Goal: Navigation & Orientation: Find specific page/section

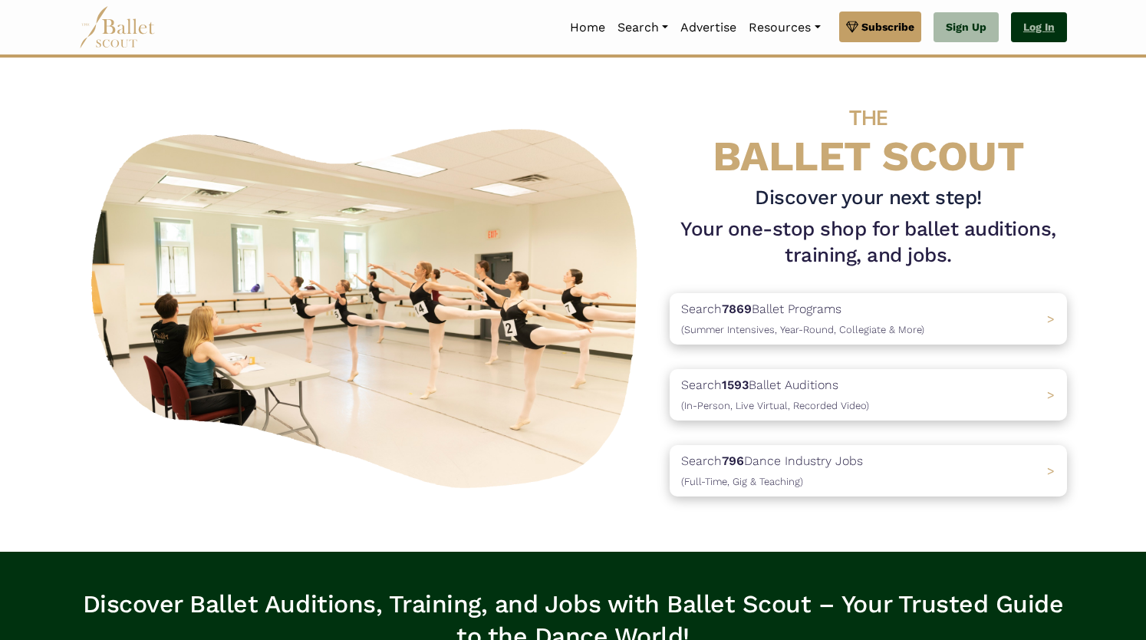
click at [1053, 26] on link "Log In" at bounding box center [1039, 27] width 56 height 31
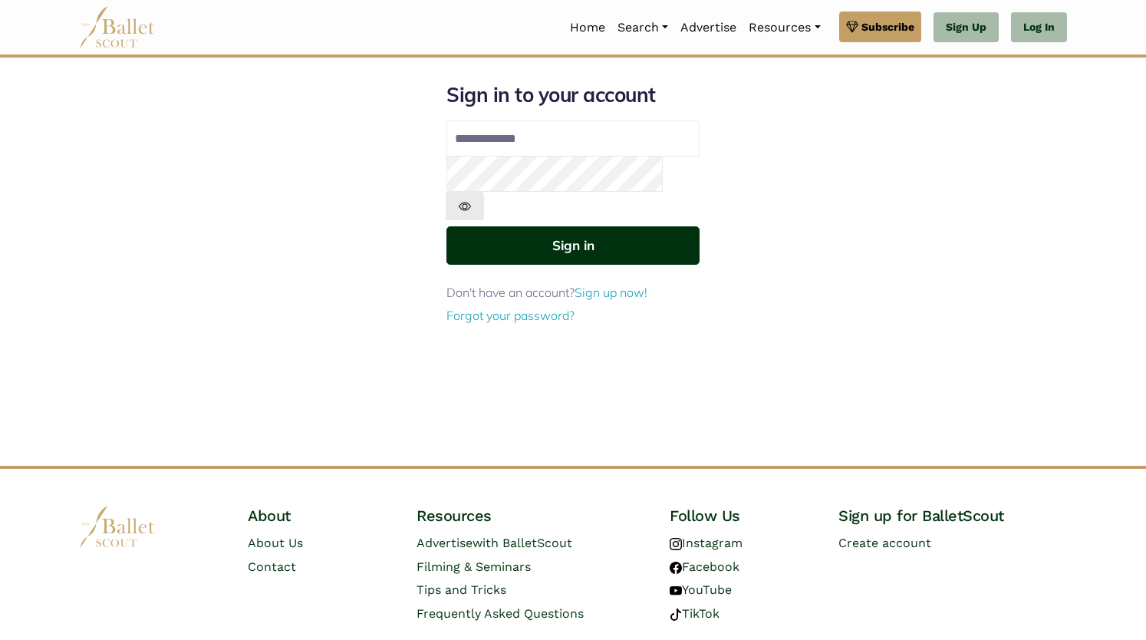
type input "**********"
click at [552, 229] on button "Sign in" at bounding box center [572, 245] width 253 height 38
